Goal: Information Seeking & Learning: Understand process/instructions

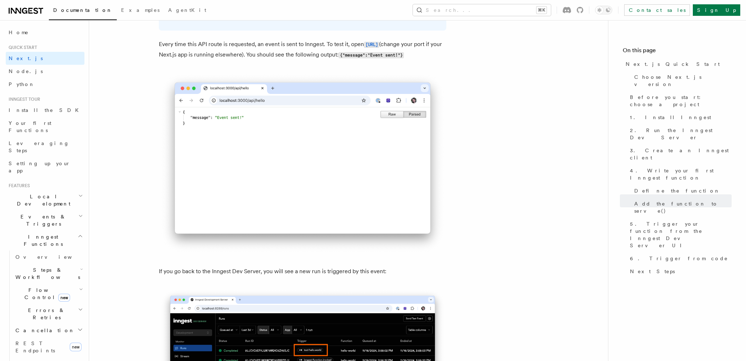
scroll to position [4033, 0]
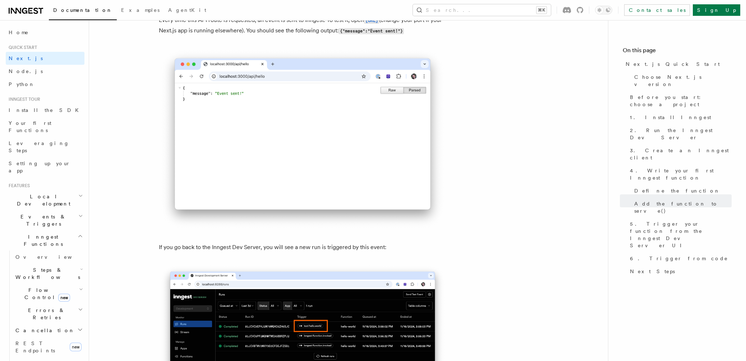
click at [62, 263] on h2 "Steps & Workflows" at bounding box center [49, 273] width 72 height 20
click at [43, 300] on span "Function steps" at bounding box center [49, 303] width 55 height 6
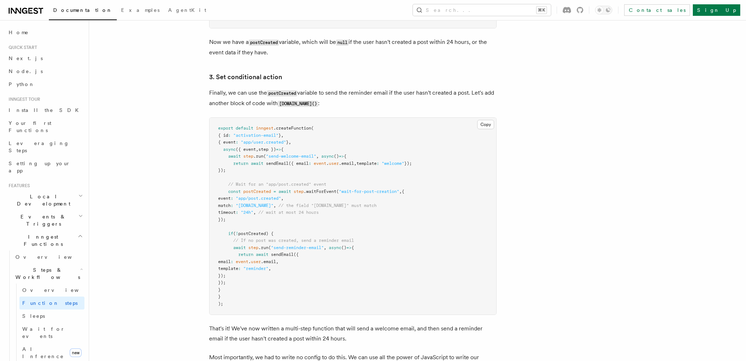
scroll to position [1122, 0]
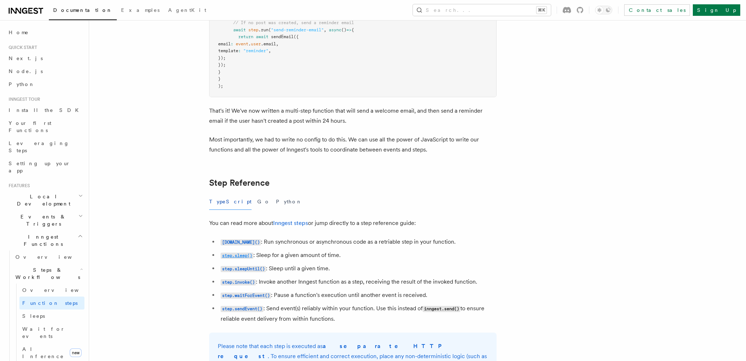
click at [237, 253] on code "step.sleep()" at bounding box center [237, 255] width 33 height 6
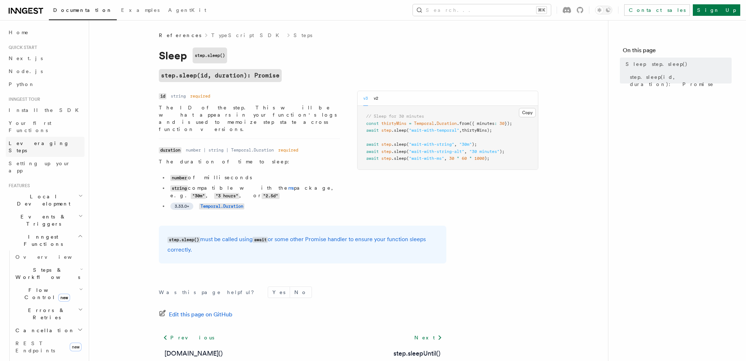
click at [37, 140] on span "Leveraging Steps" at bounding box center [39, 146] width 61 height 13
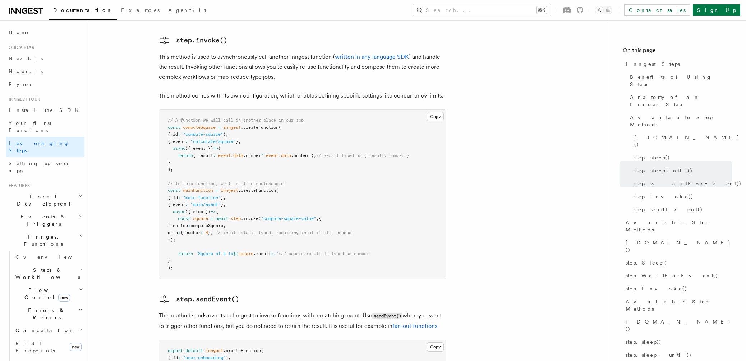
scroll to position [1463, 0]
